Goal: Use online tool/utility: Use online tool/utility

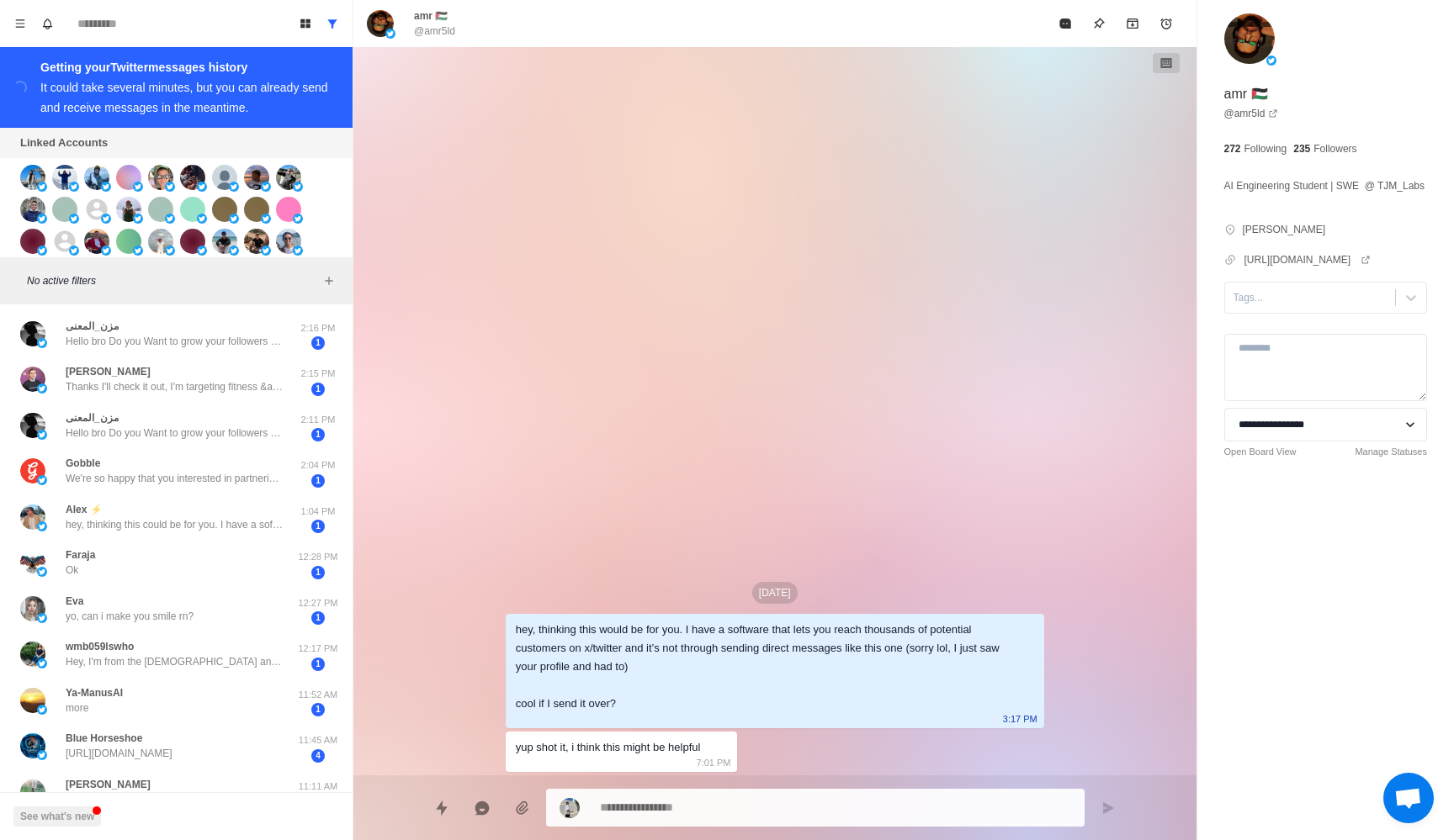
scroll to position [199, 0]
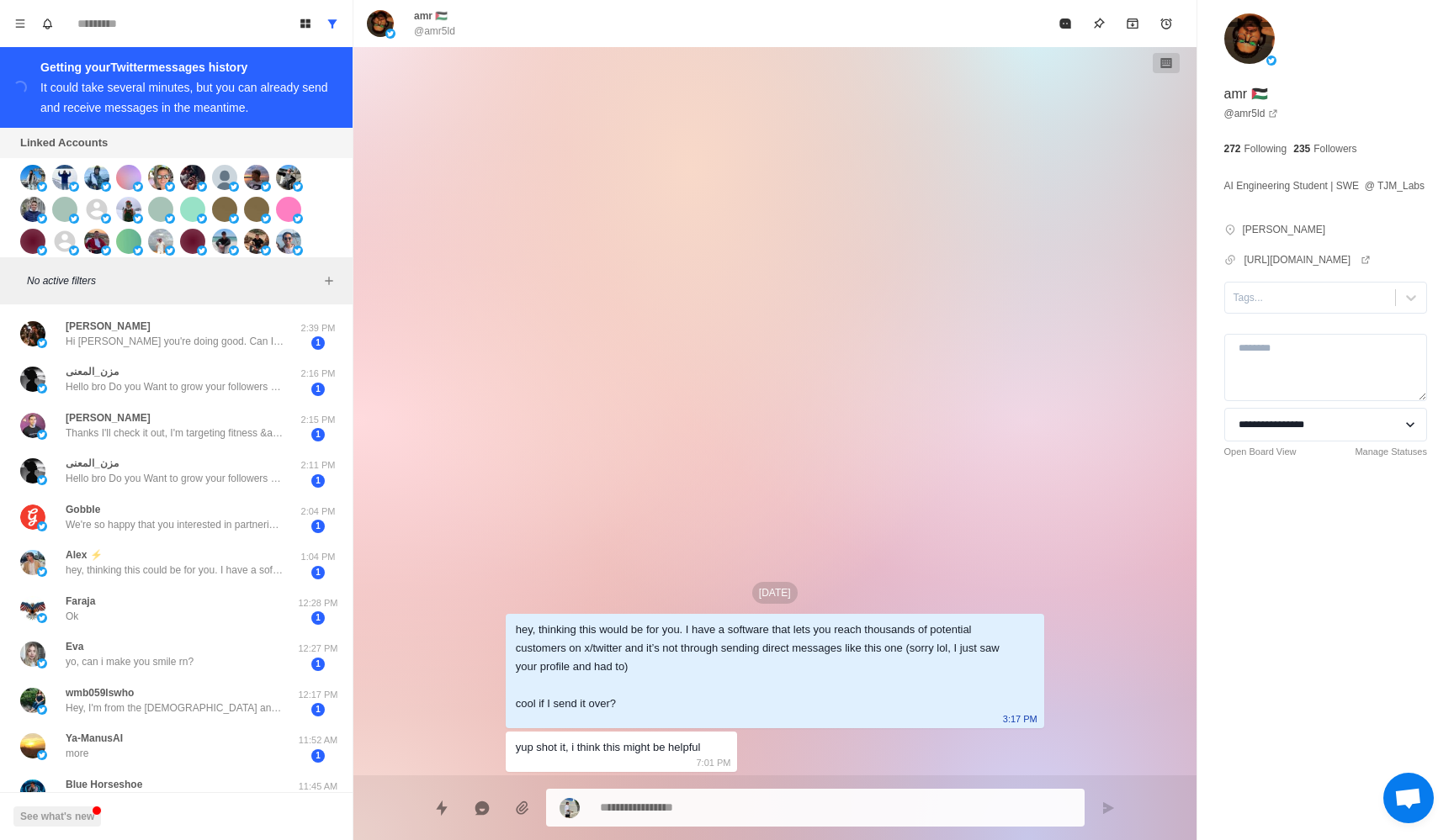
type textarea "*"
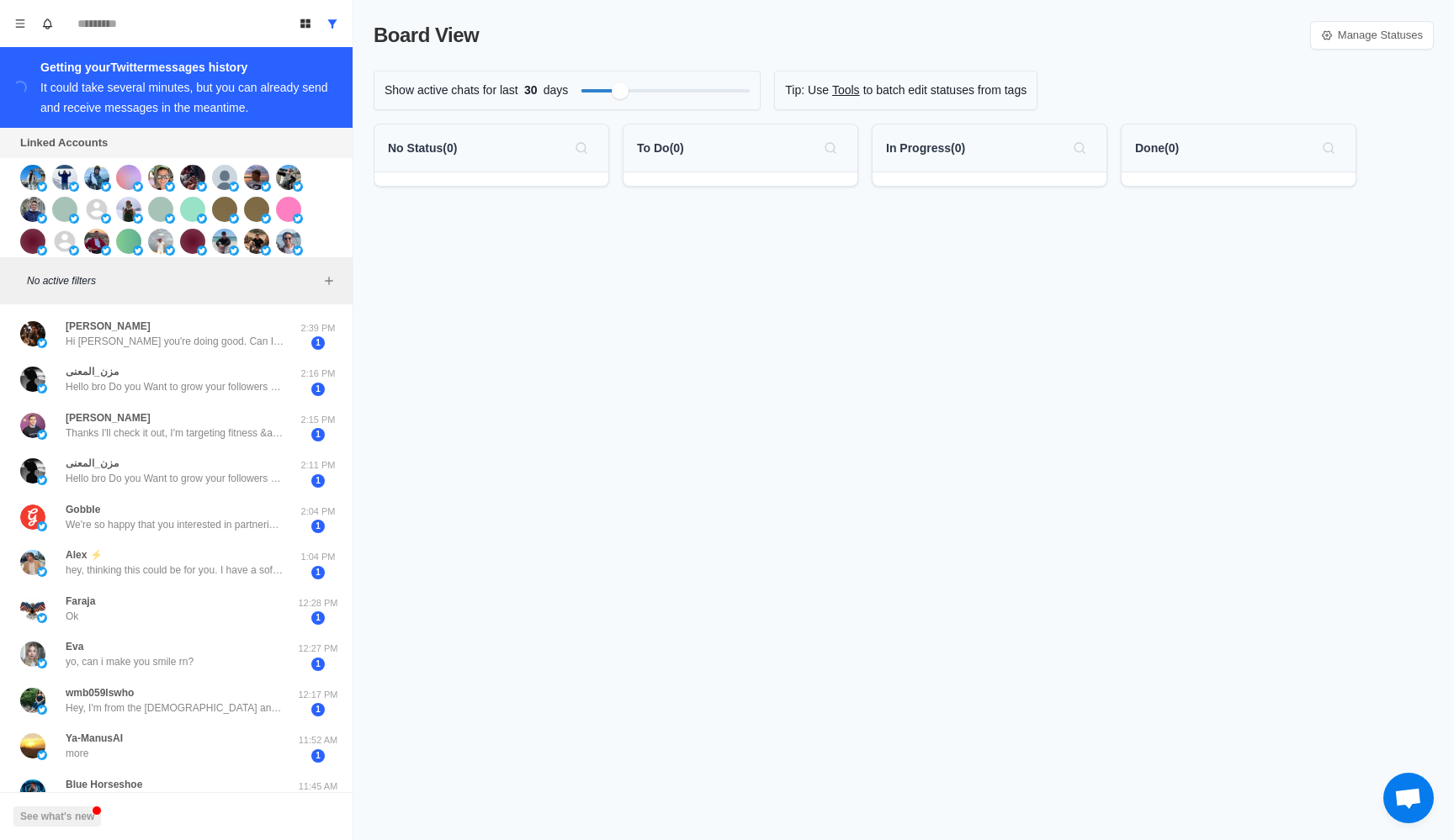
scroll to position [199, 0]
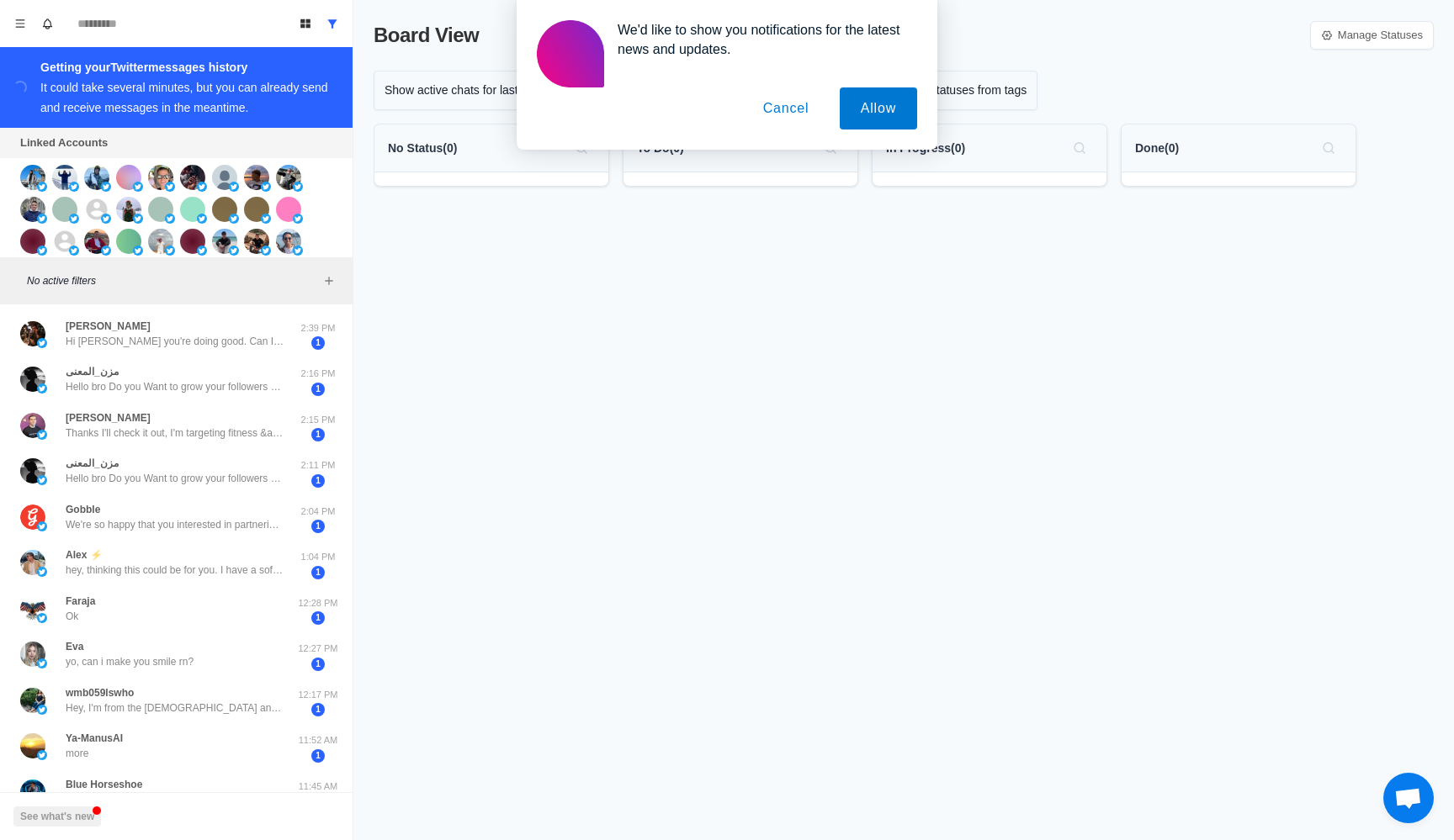
click at [788, 111] on button "Cancel" at bounding box center [786, 108] width 88 height 42
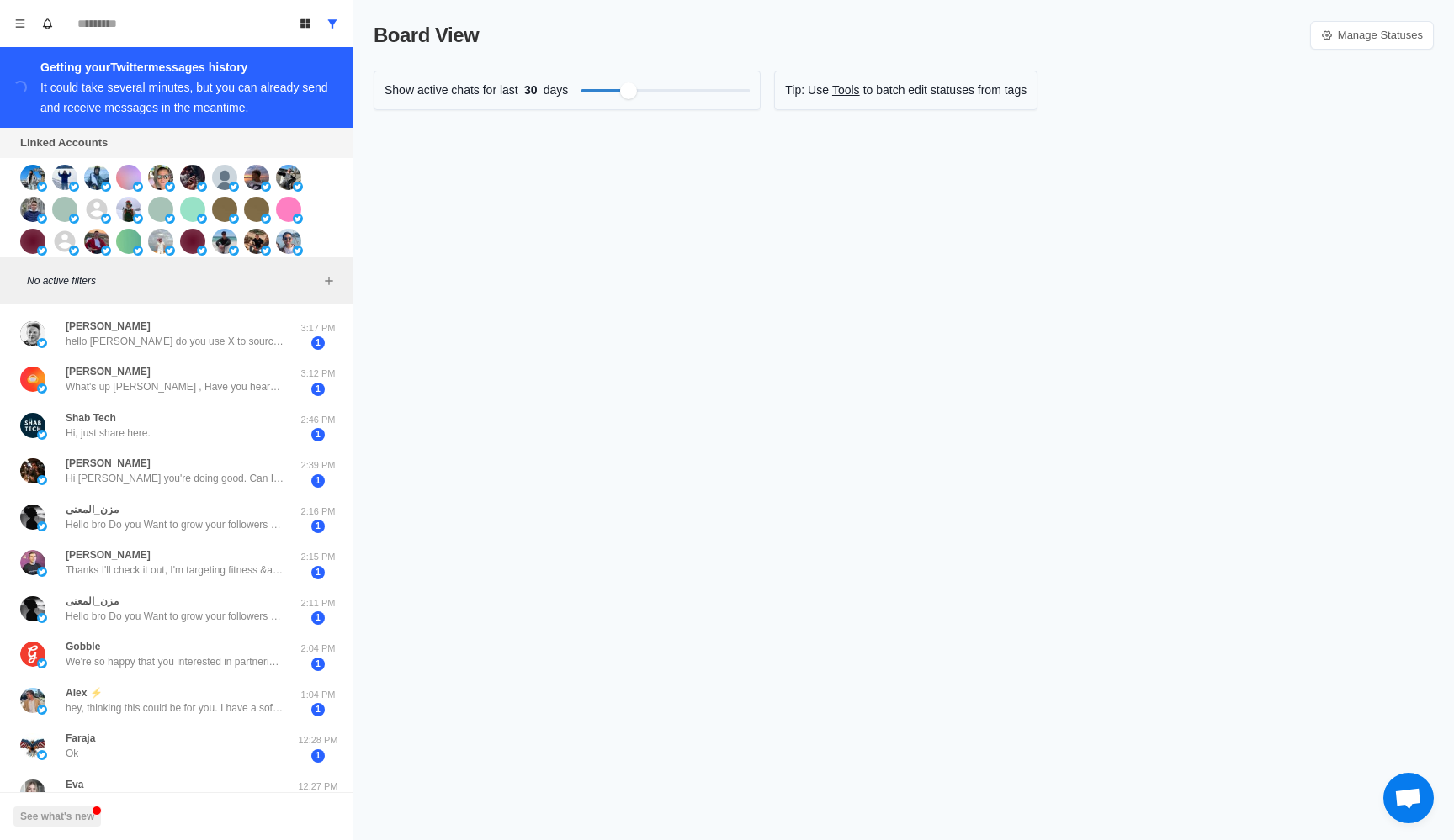
scroll to position [199, 0]
